Goal: Transaction & Acquisition: Book appointment/travel/reservation

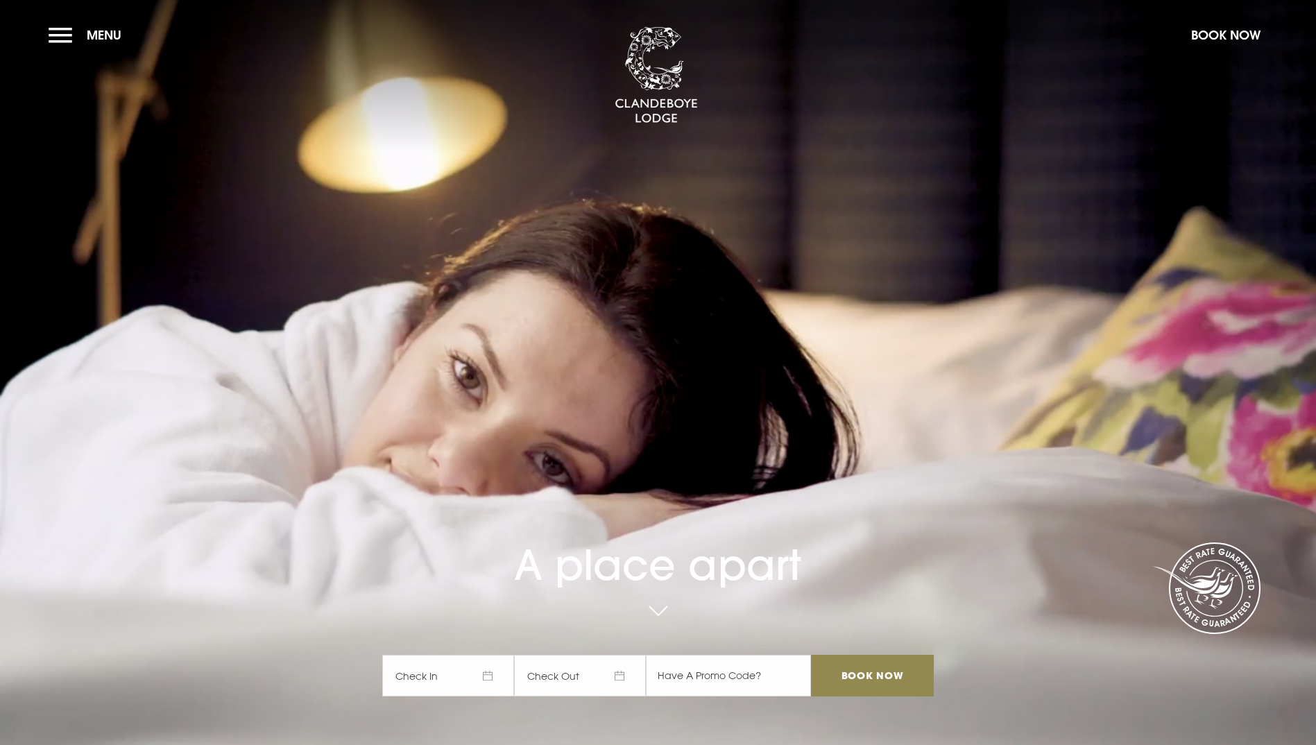
click at [497, 655] on span "Check In" at bounding box center [448, 676] width 132 height 42
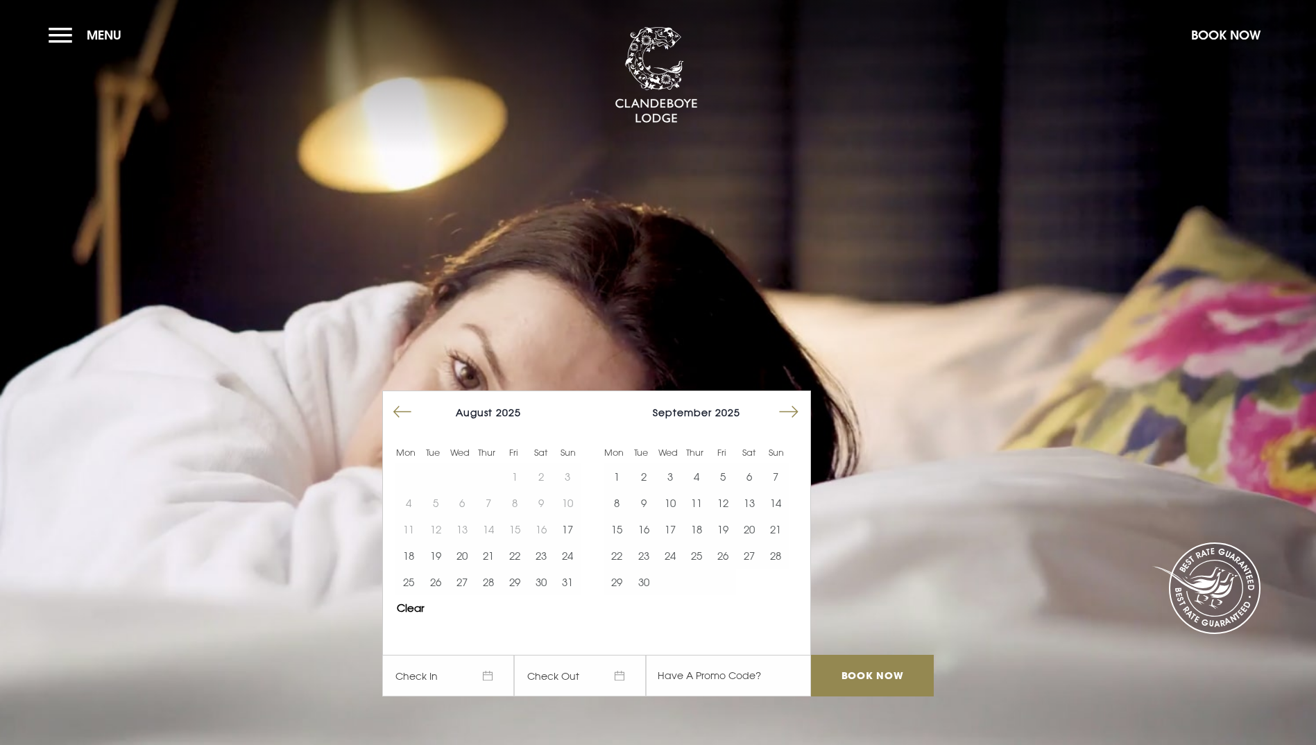
drag, startPoint x: 796, startPoint y: 210, endPoint x: 790, endPoint y: 217, distance: 8.9
click at [796, 399] on button "Move forward to switch to the next month." at bounding box center [789, 412] width 26 height 26
click at [729, 516] on button "17" at bounding box center [723, 529] width 26 height 26
click at [753, 516] on button "18" at bounding box center [749, 529] width 26 height 26
click at [933, 655] on input "Book Now" at bounding box center [872, 676] width 122 height 42
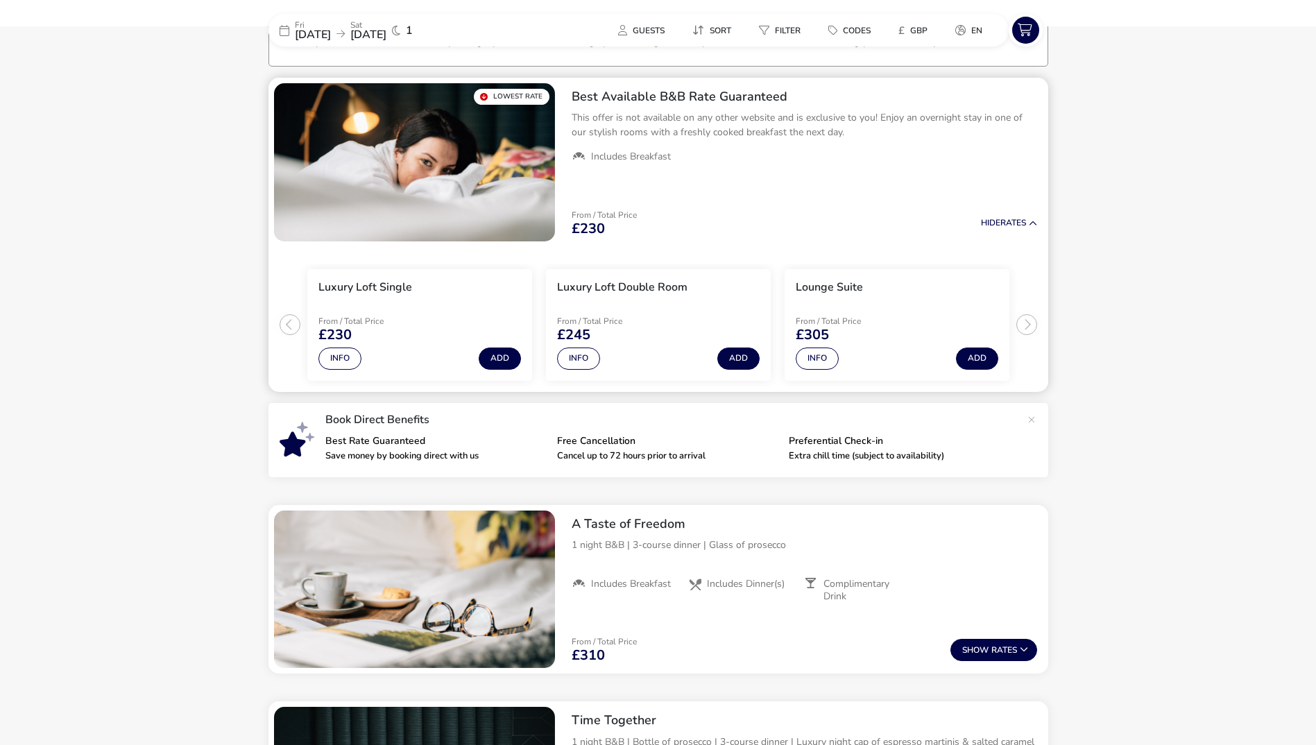
scroll to position [110, 0]
